Goal: Find specific page/section: Find specific page/section

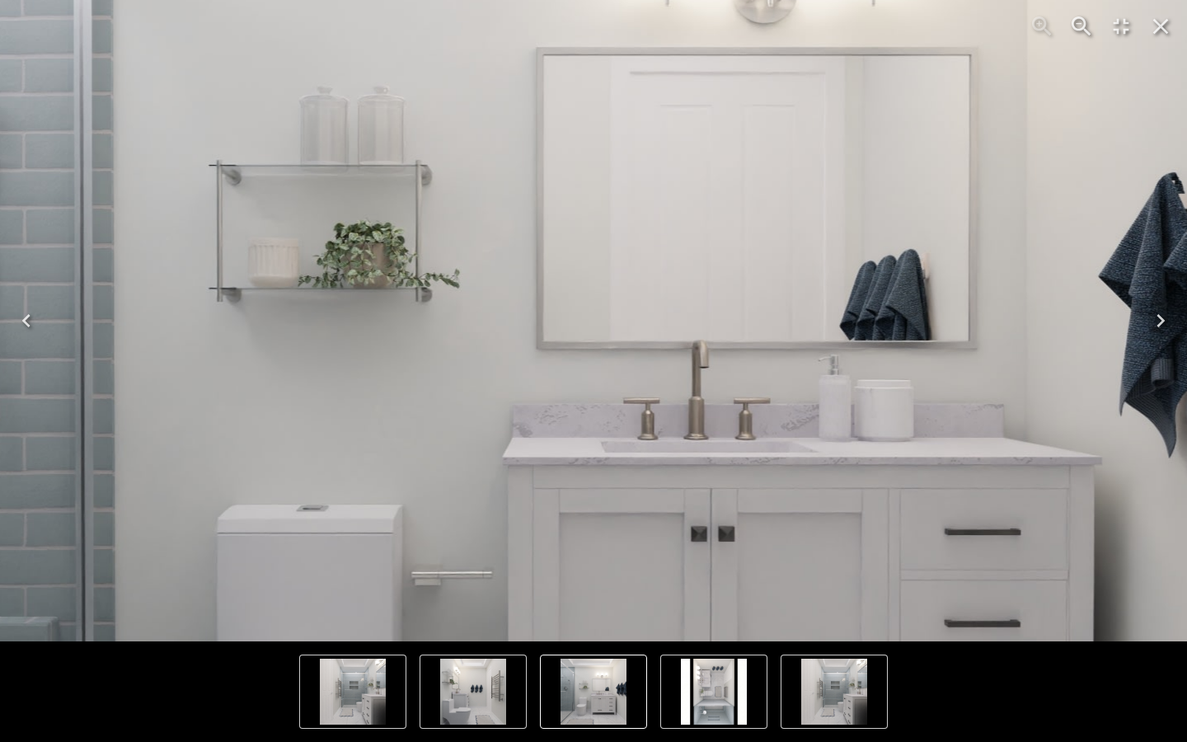
scroll to position [4492, 0]
click at [639, 377] on img "3 of 4" at bounding box center [561, 364] width 1582 height 1582
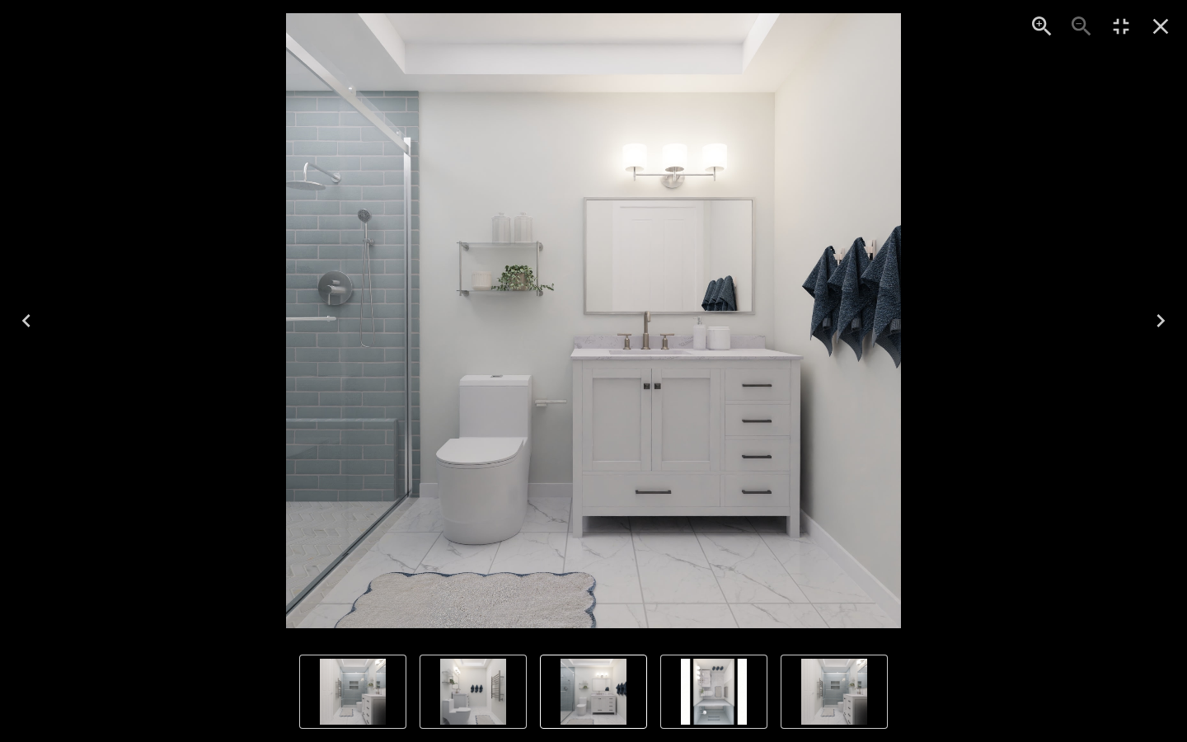
click at [639, 377] on img "3 of 4" at bounding box center [593, 320] width 615 height 615
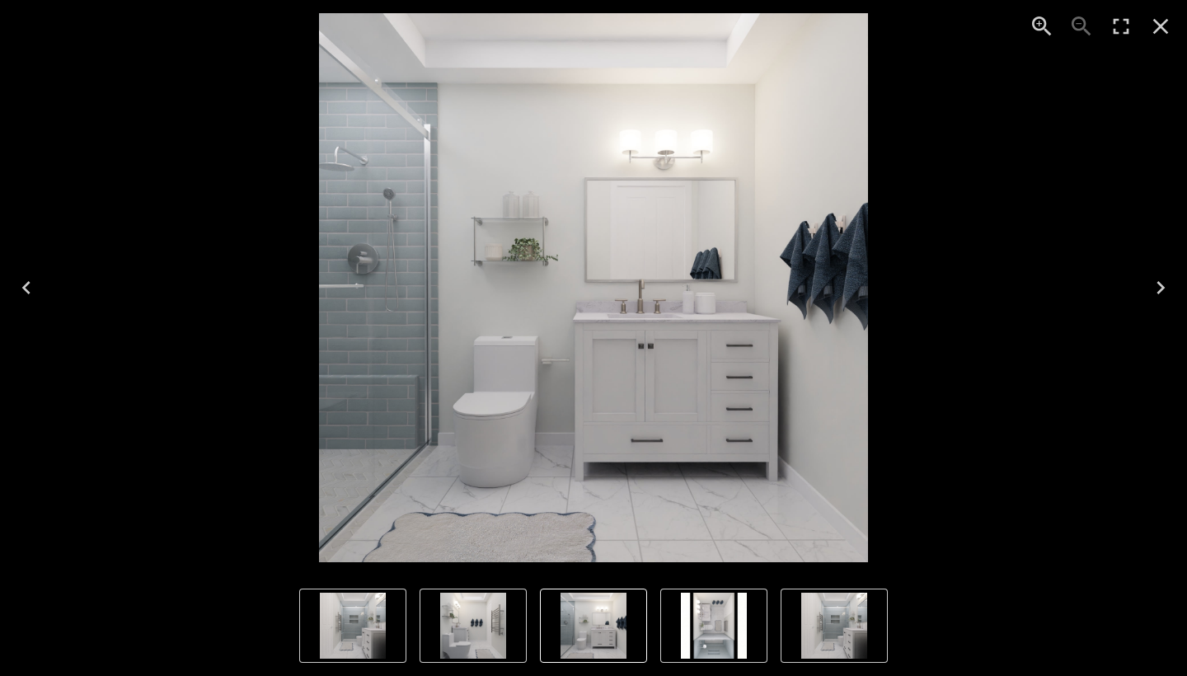
click at [1164, 26] on icon "Close" at bounding box center [1160, 26] width 26 height 26
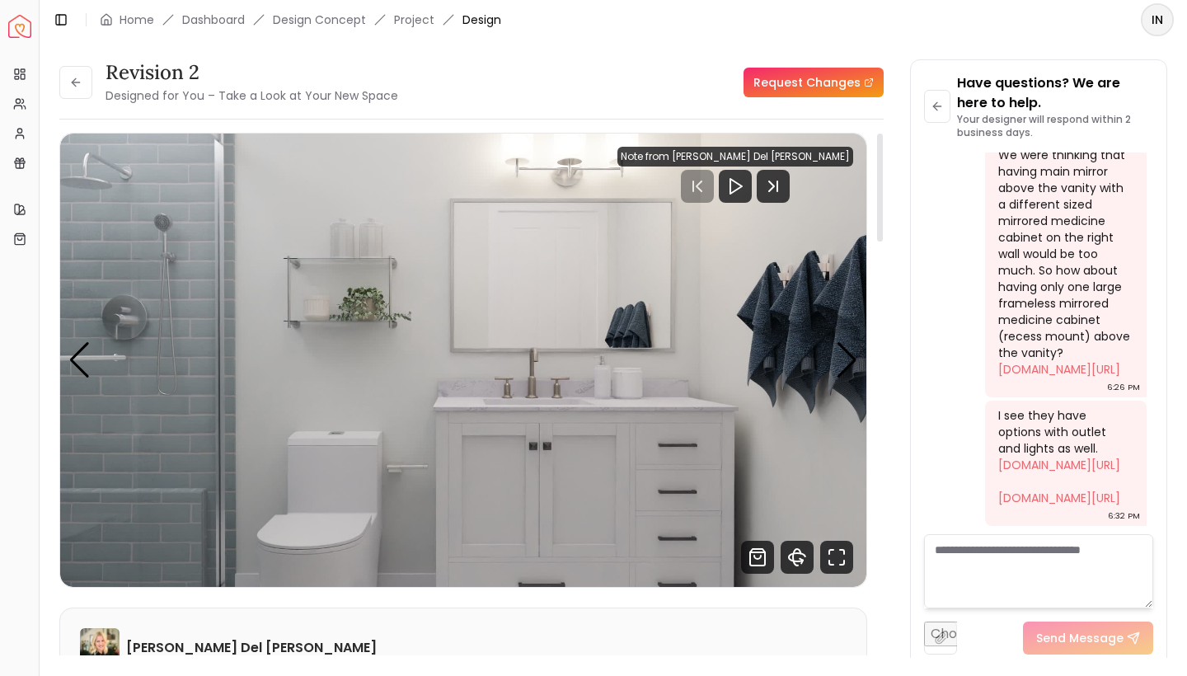
scroll to position [0, 0]
click at [331, 308] on img "3 / 4" at bounding box center [463, 359] width 806 height 453
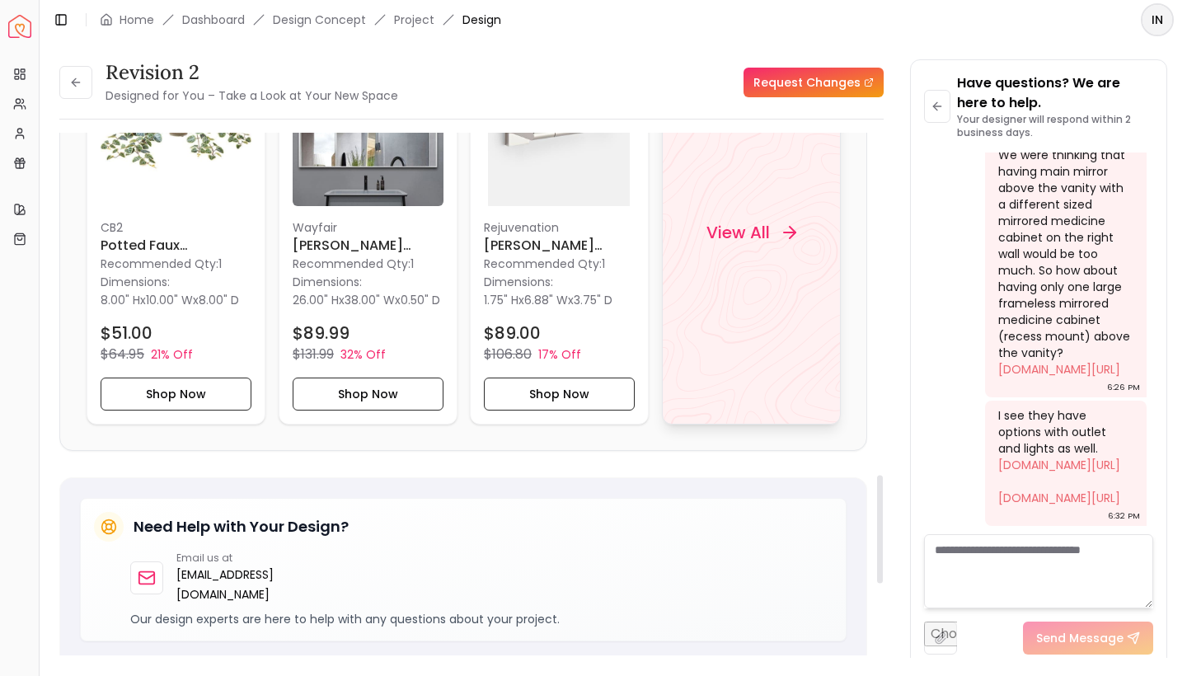
scroll to position [1655, 0]
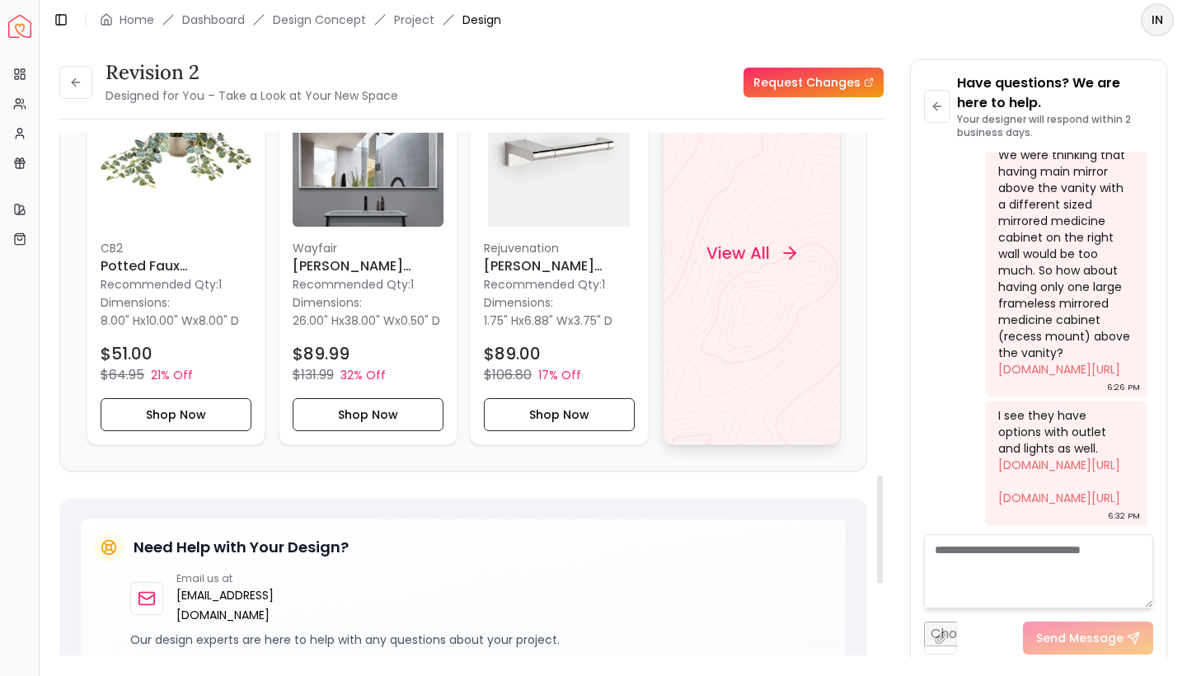
click at [733, 265] on h4 "View All" at bounding box center [736, 252] width 63 height 23
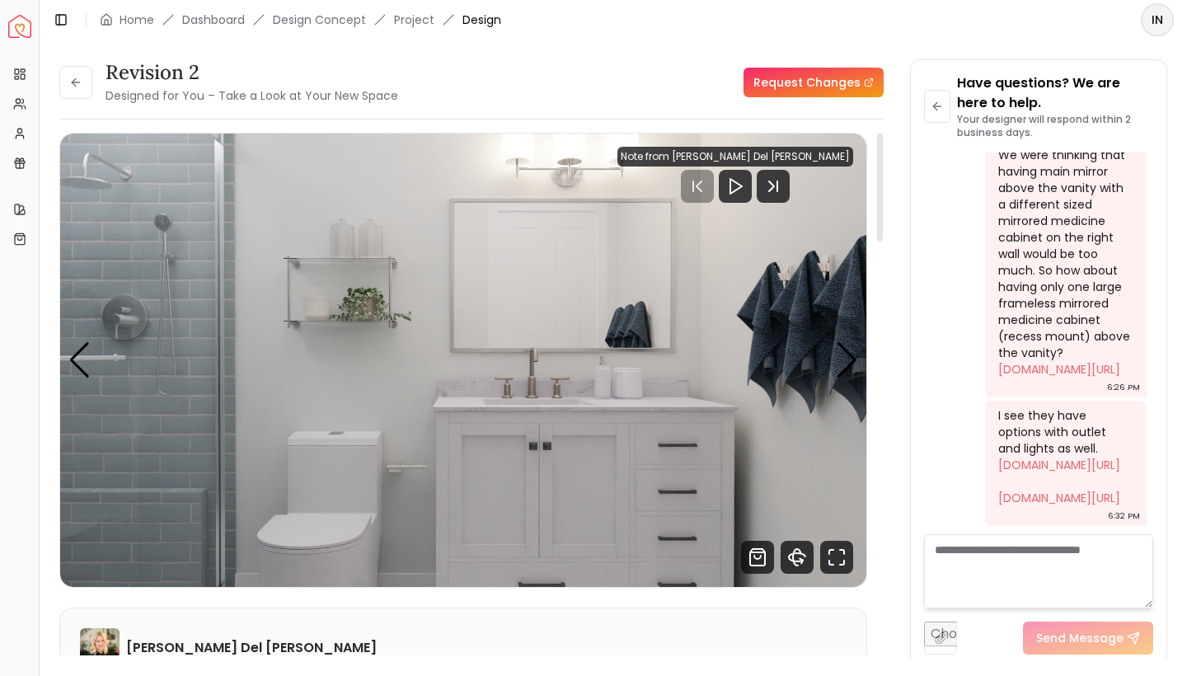
scroll to position [0, 0]
click at [82, 368] on div "Previous slide" at bounding box center [79, 360] width 22 height 36
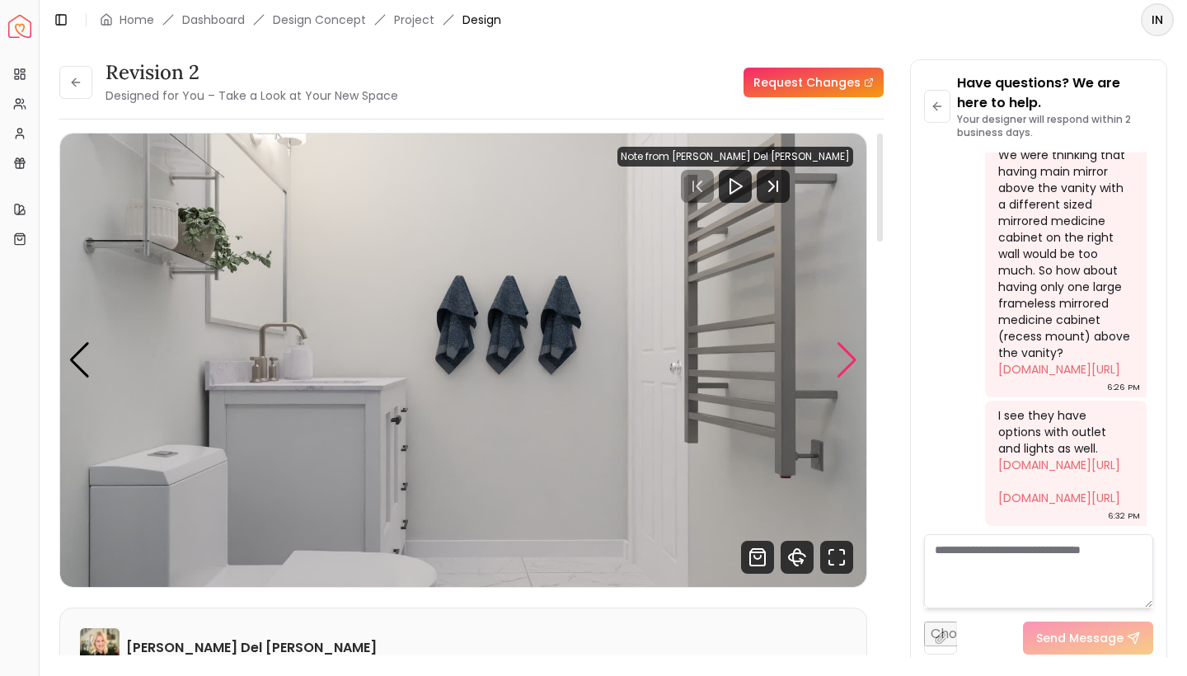
click at [850, 358] on div "Next slide" at bounding box center [847, 360] width 22 height 36
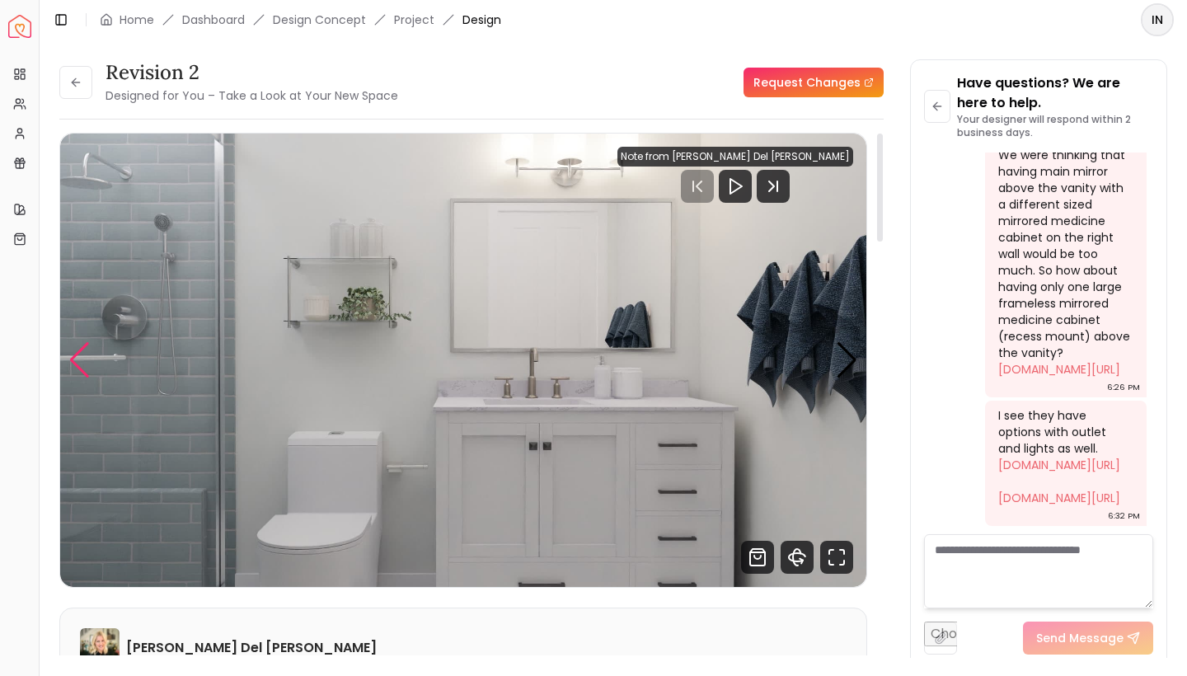
click at [79, 368] on div "Previous slide" at bounding box center [79, 360] width 22 height 36
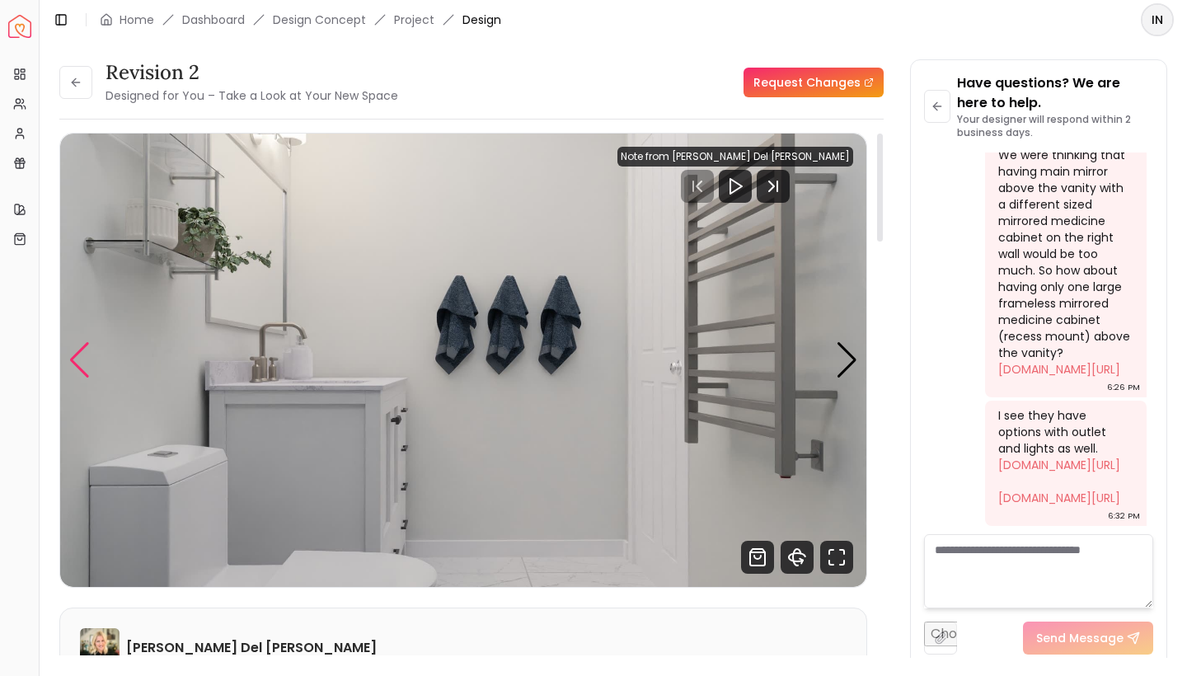
click at [79, 368] on div "Previous slide" at bounding box center [79, 360] width 22 height 36
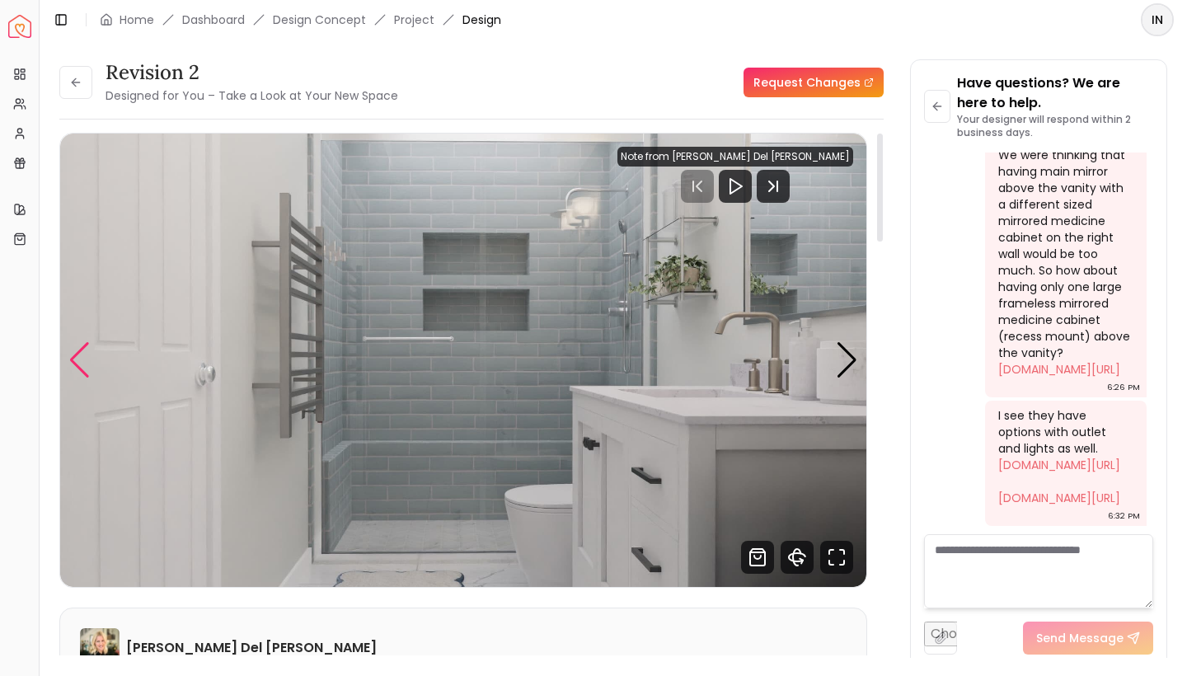
click at [77, 370] on div "Previous slide" at bounding box center [79, 360] width 22 height 36
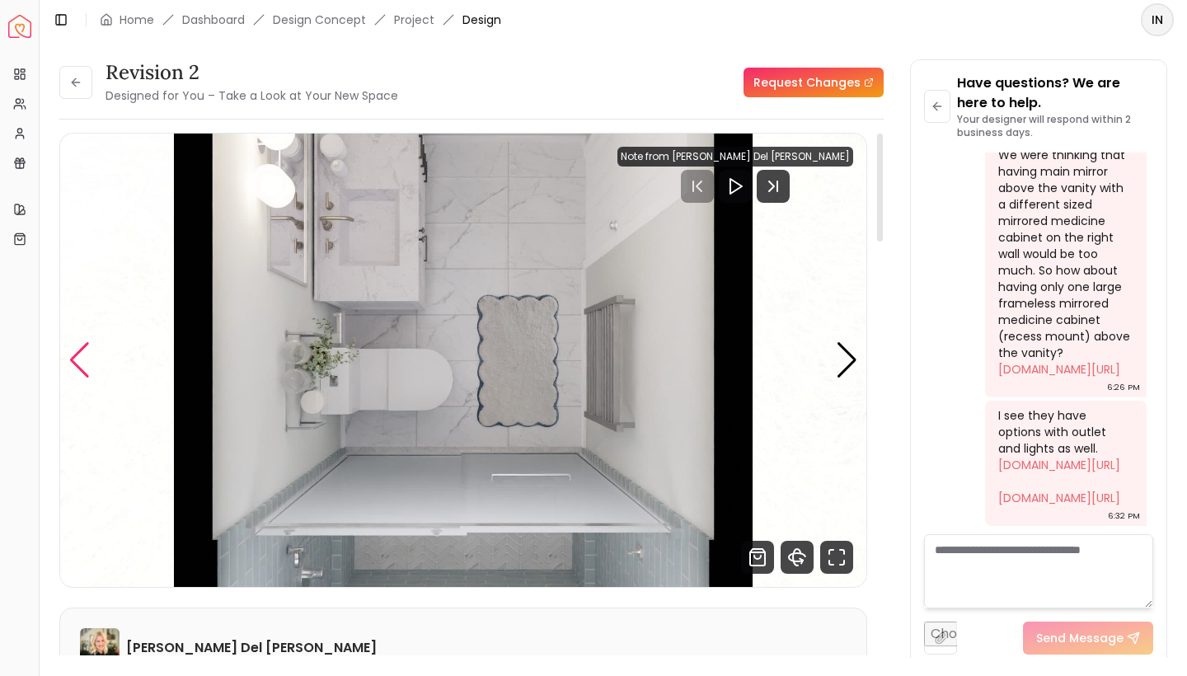
click at [77, 370] on div "Previous slide" at bounding box center [79, 360] width 22 height 36
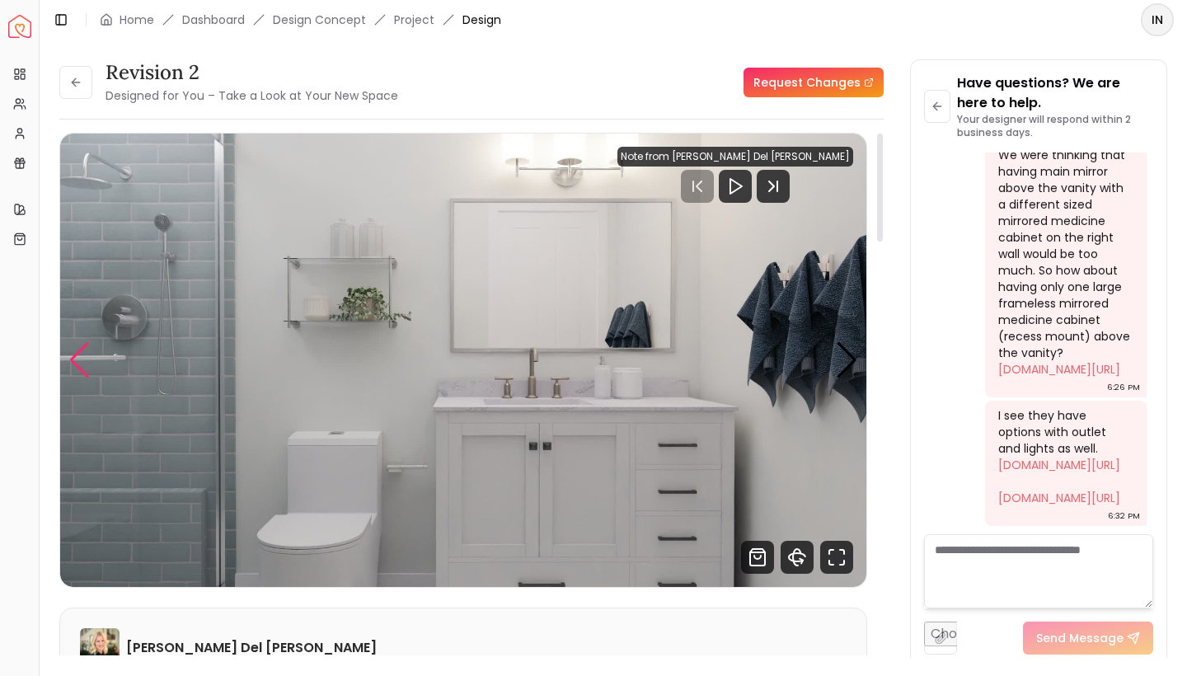
click at [77, 370] on div "Previous slide" at bounding box center [79, 360] width 22 height 36
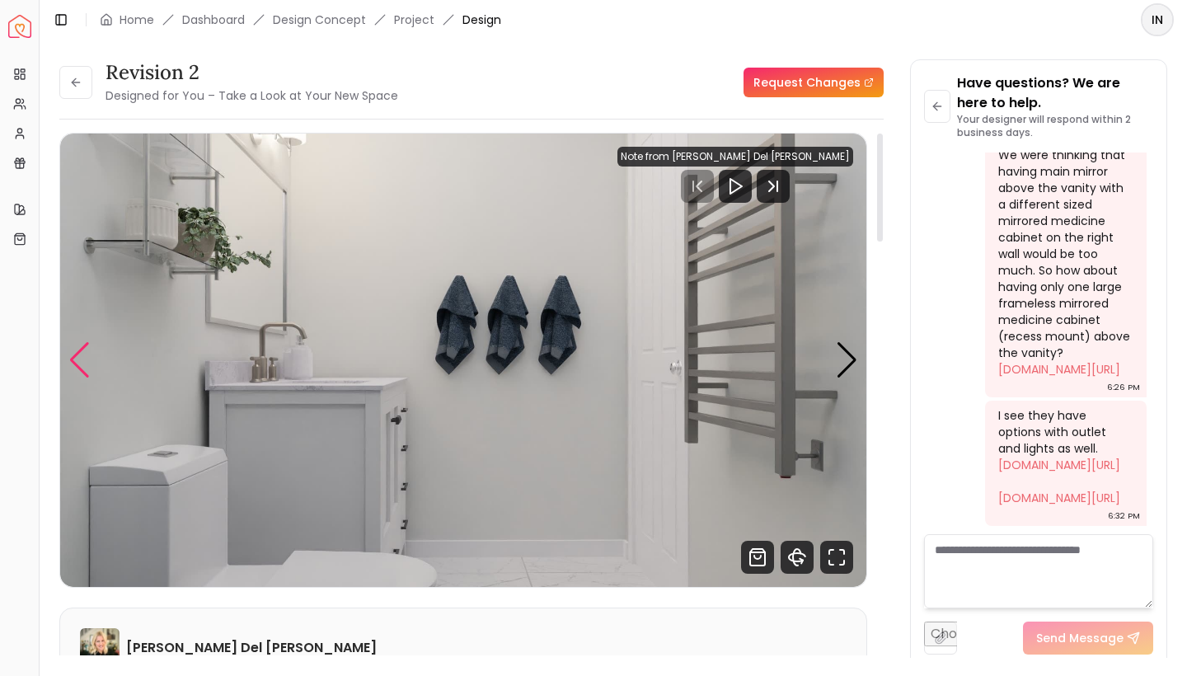
click at [77, 370] on div "Previous slide" at bounding box center [79, 360] width 22 height 36
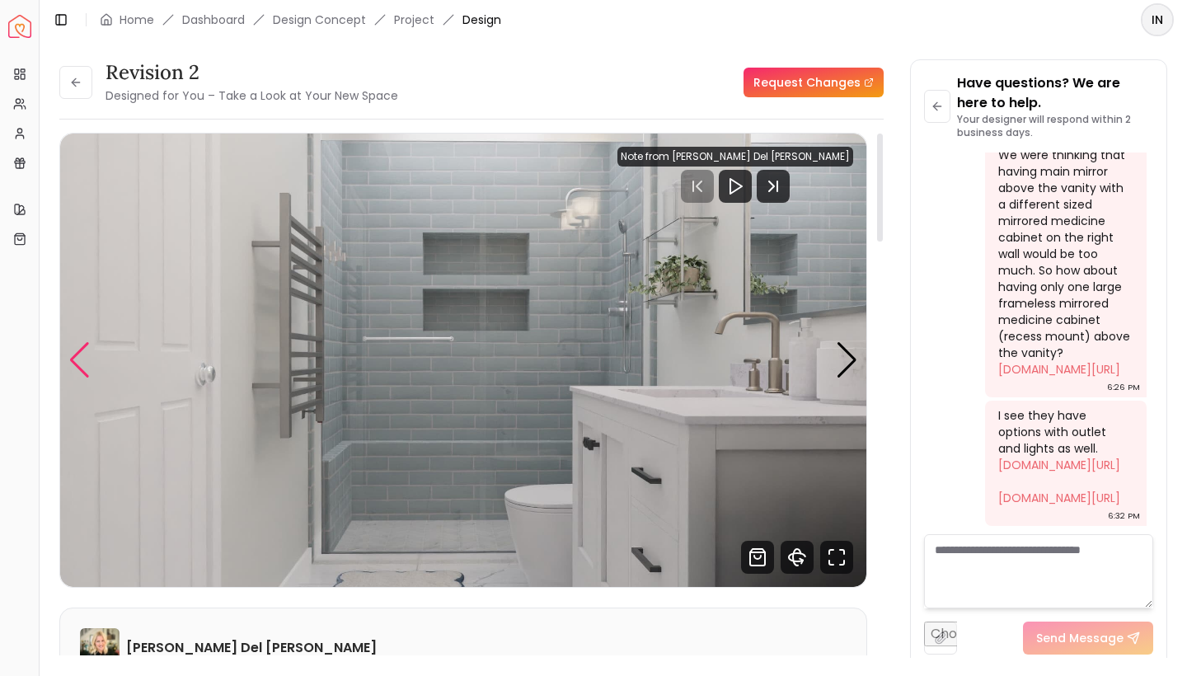
click at [80, 369] on div "Previous slide" at bounding box center [79, 360] width 22 height 36
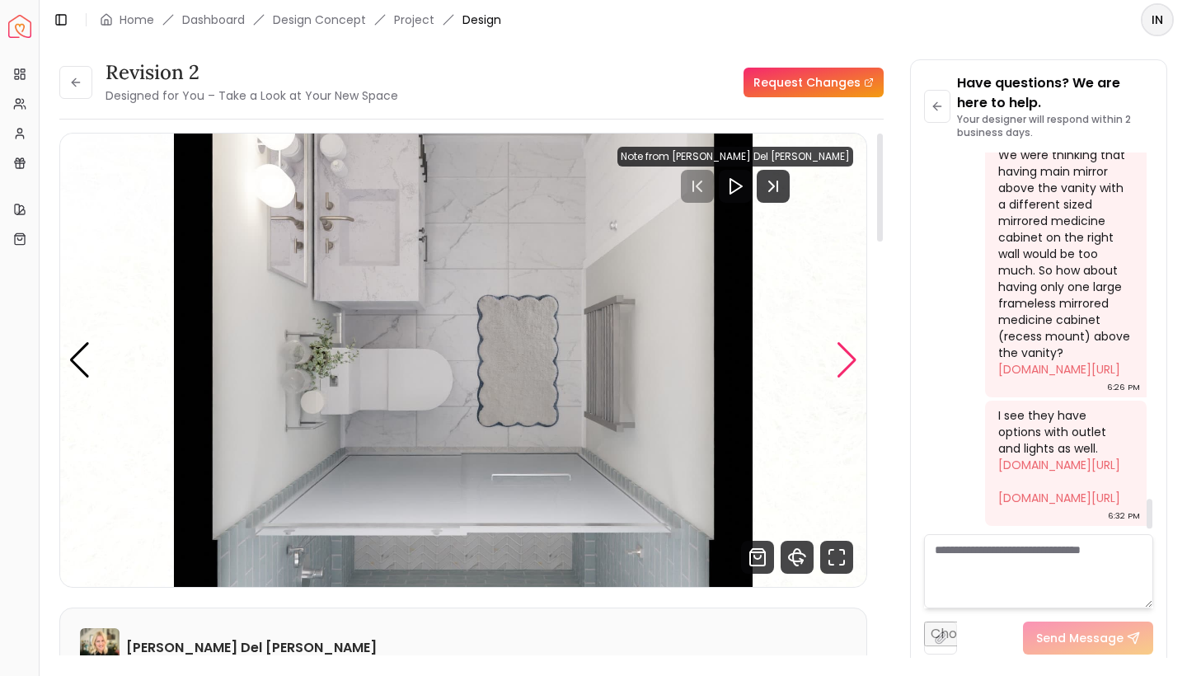
click at [849, 362] on div "Next slide" at bounding box center [847, 360] width 22 height 36
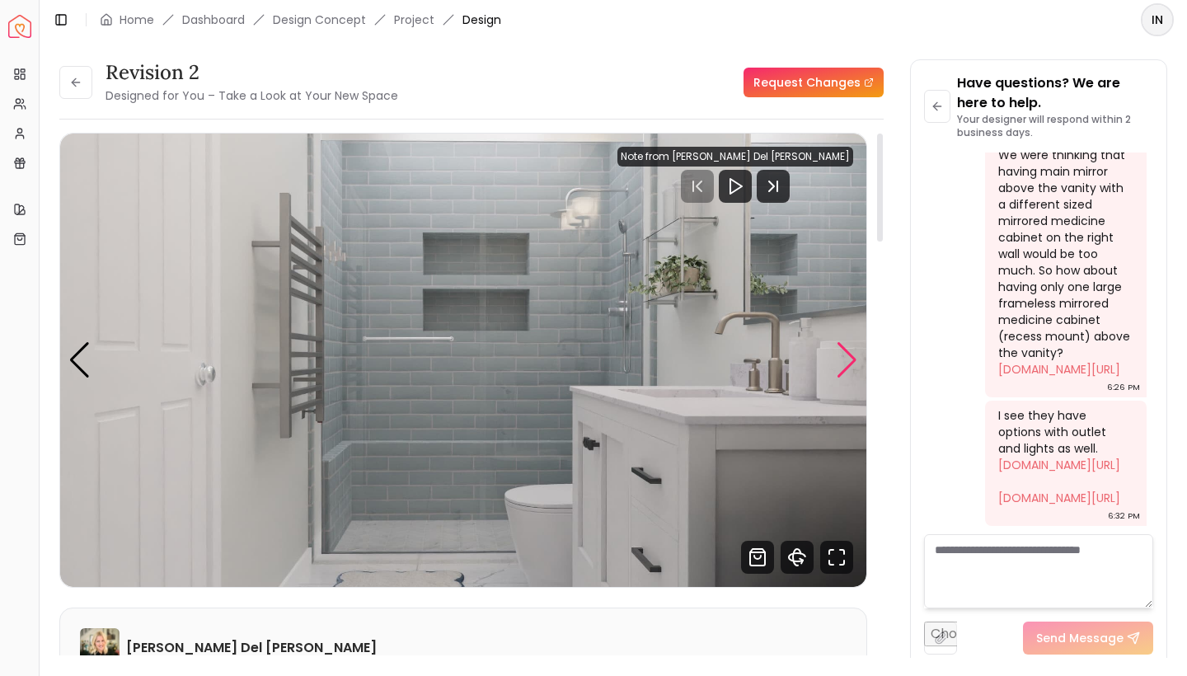
click at [849, 362] on div "Next slide" at bounding box center [847, 360] width 22 height 36
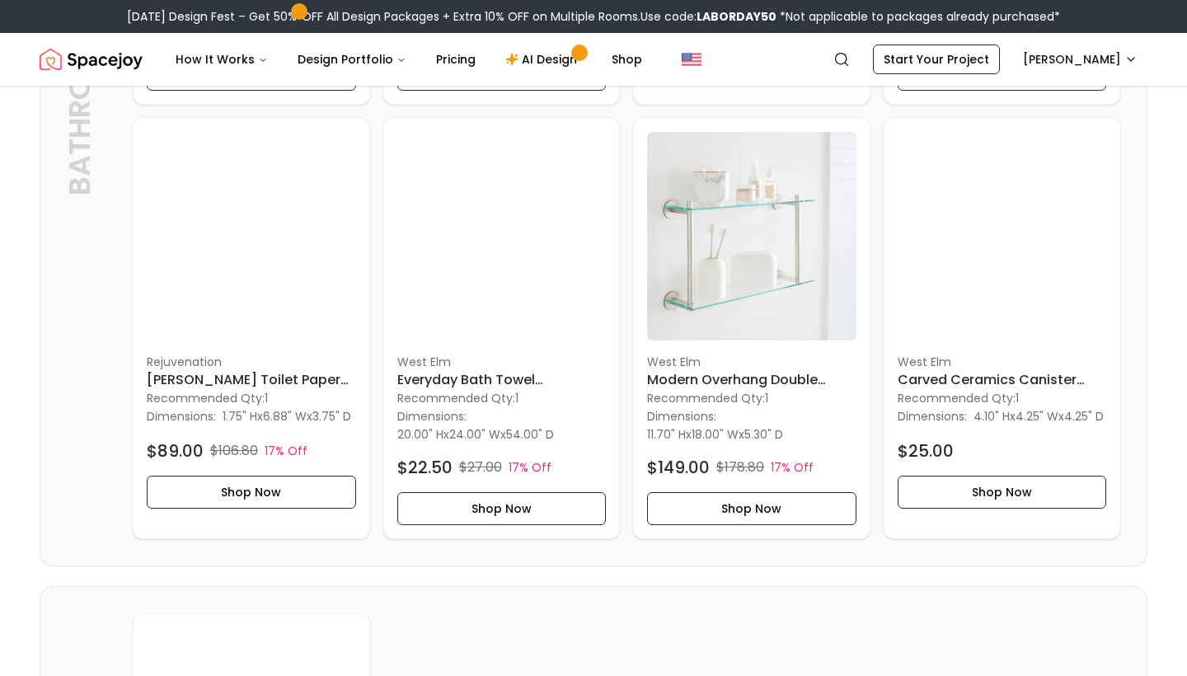
scroll to position [820, 0]
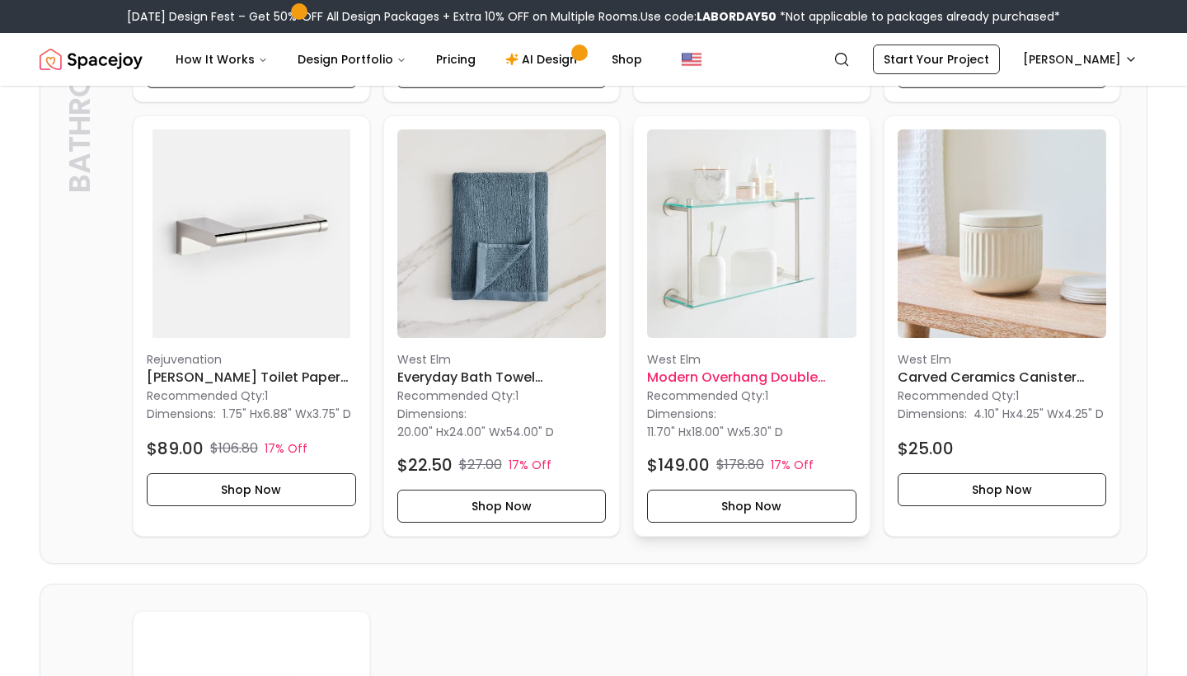
click at [722, 252] on img at bounding box center [751, 233] width 209 height 209
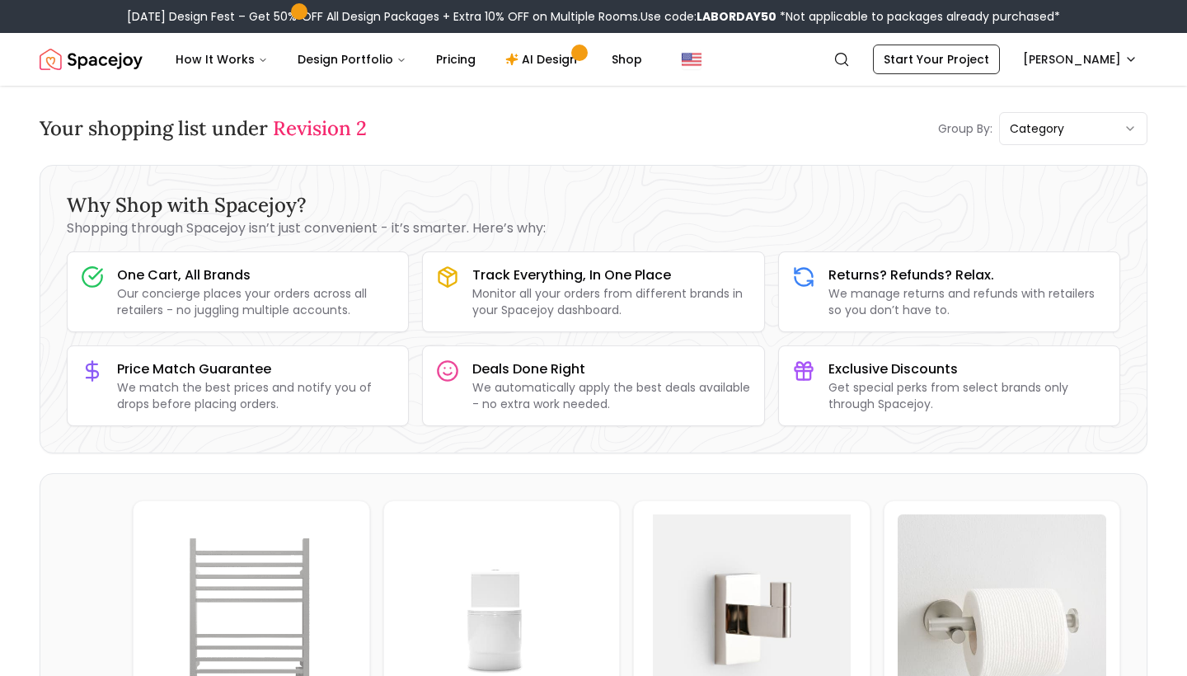
scroll to position [0, 0]
